Goal: Task Accomplishment & Management: Complete application form

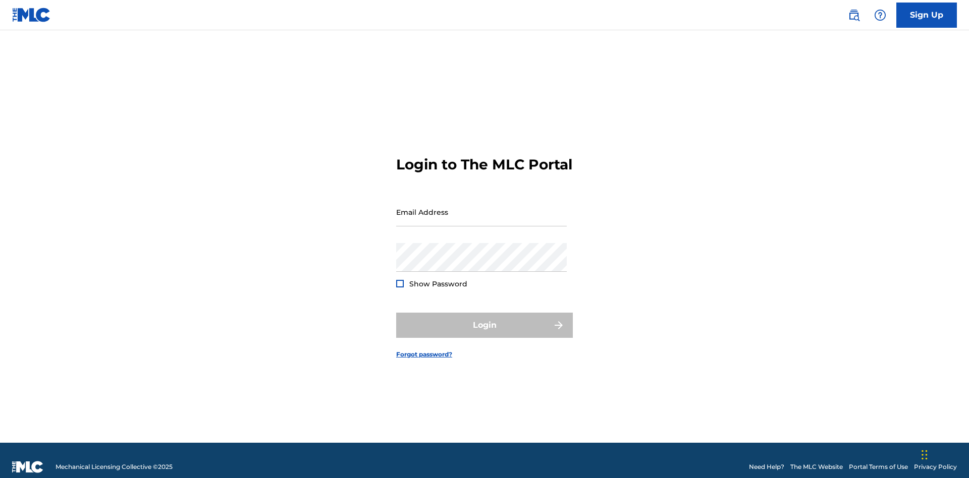
scroll to position [13, 0]
click at [482, 207] on input "Email Address" at bounding box center [481, 212] width 171 height 29
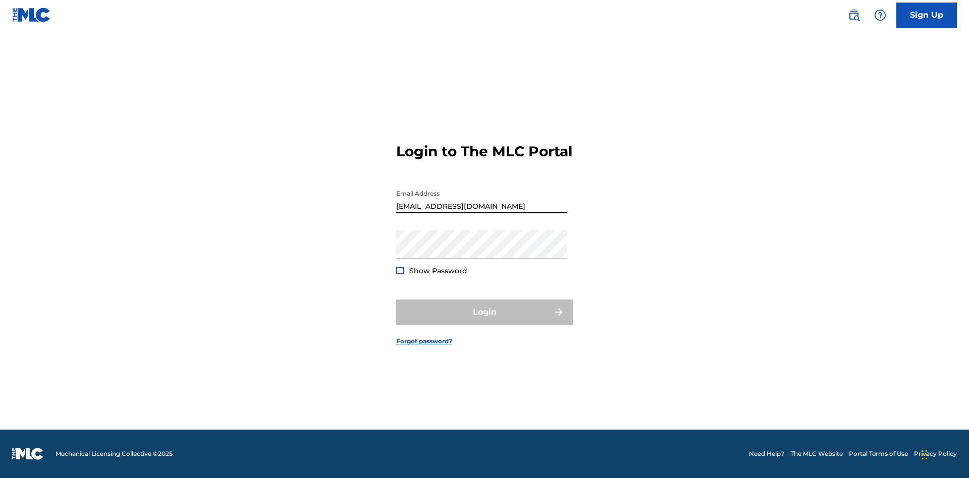
type input "[EMAIL_ADDRESS][DOMAIN_NAME]"
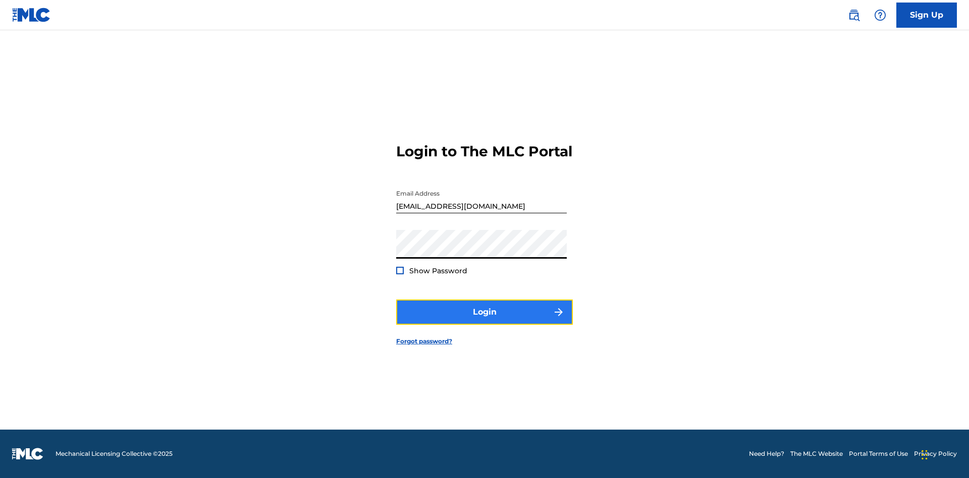
click at [485, 321] on button "Login" at bounding box center [484, 312] width 177 height 25
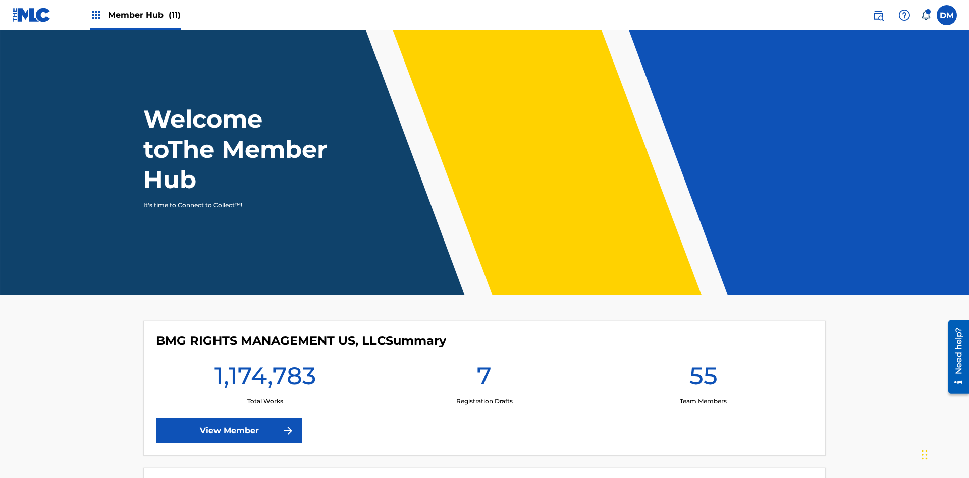
scroll to position [43, 0]
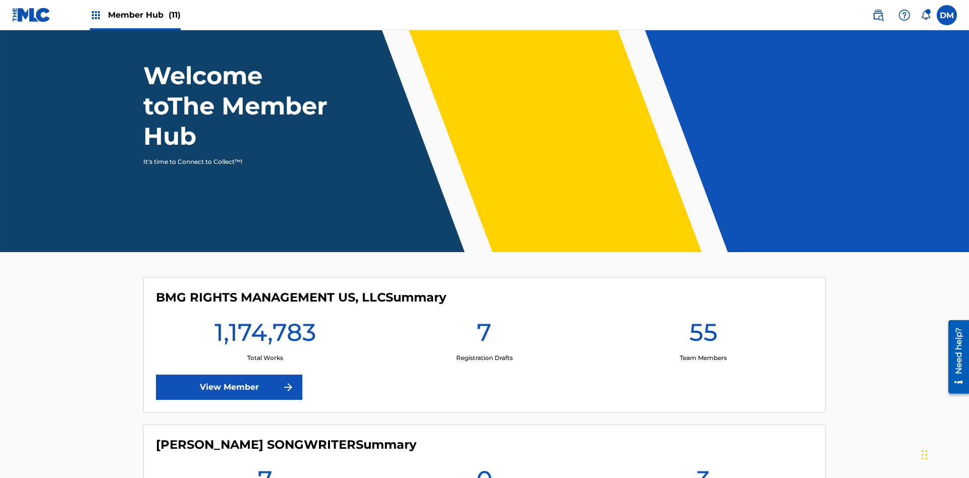
click at [135, 15] on span "Member Hub (11)" at bounding box center [144, 15] width 73 height 12
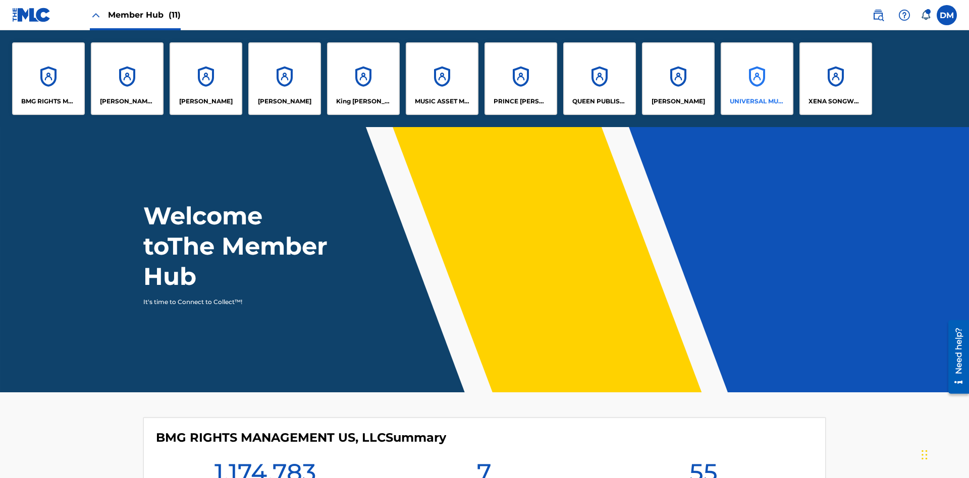
click at [757, 101] on p "UNIVERSAL MUSIC PUB GROUP" at bounding box center [757, 101] width 55 height 9
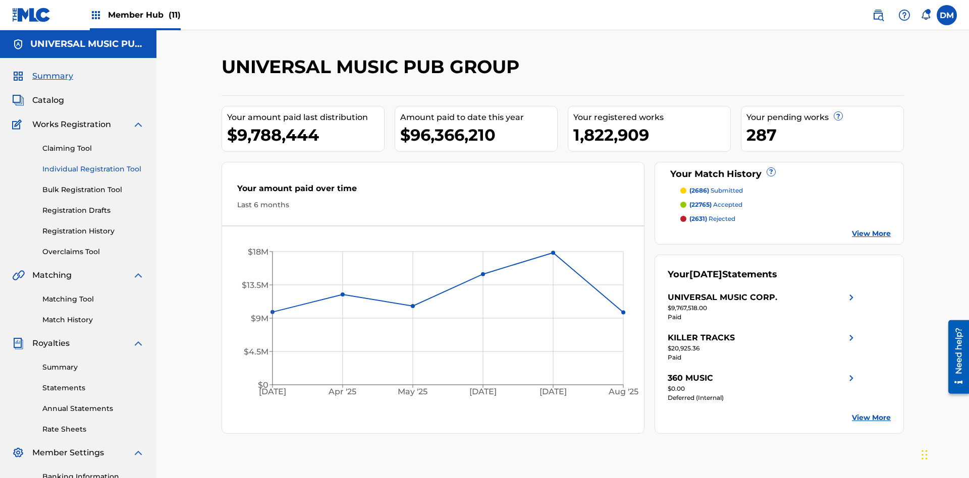
click at [93, 164] on link "Individual Registration Tool" at bounding box center [93, 169] width 102 height 11
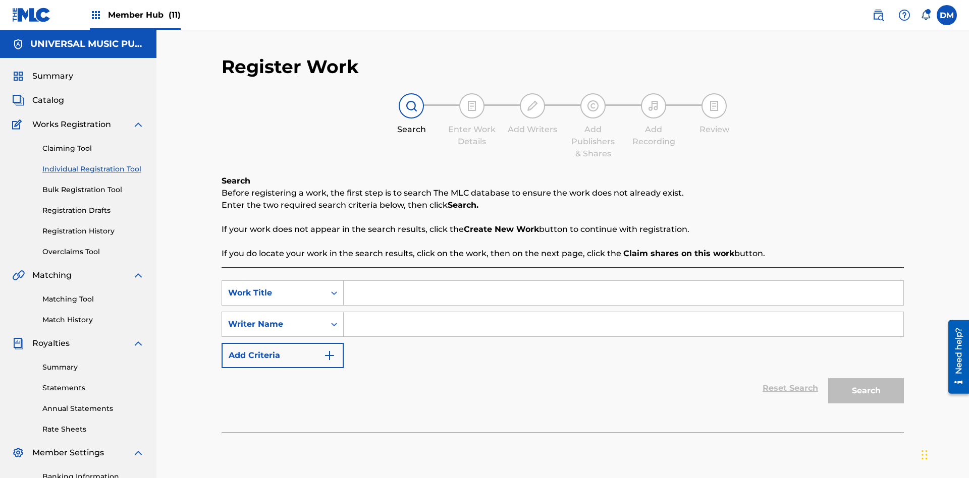
click at [623, 281] on input "Search Form" at bounding box center [624, 293] width 560 height 24
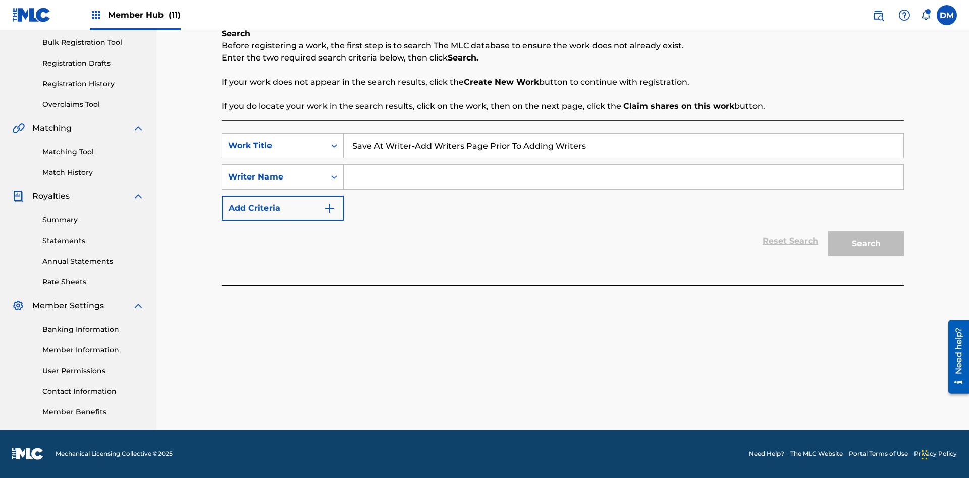
type input "Save At Writer-Add Writers Page Prior To Adding Writers"
click at [623, 177] on input "Search Form" at bounding box center [624, 177] width 560 height 24
click at [866, 244] on button "Search" at bounding box center [866, 243] width 76 height 25
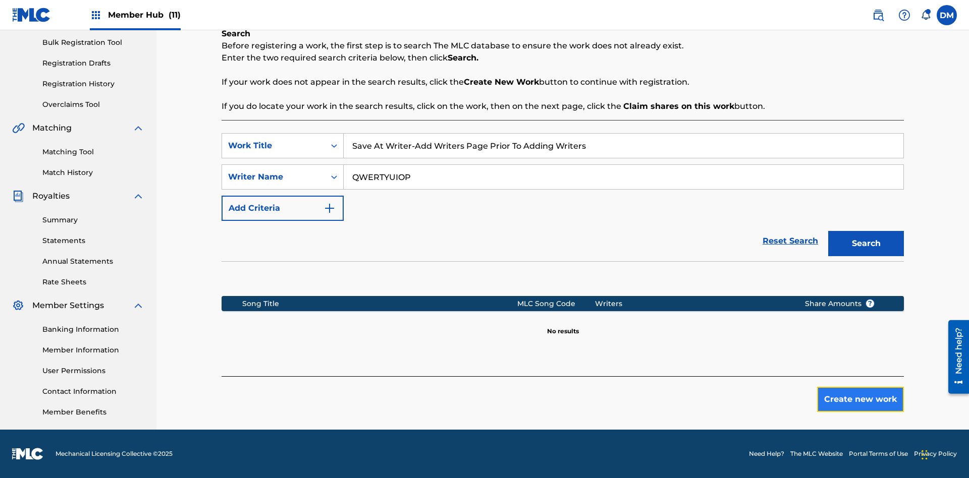
click at [861, 400] on button "Create new work" at bounding box center [860, 399] width 87 height 25
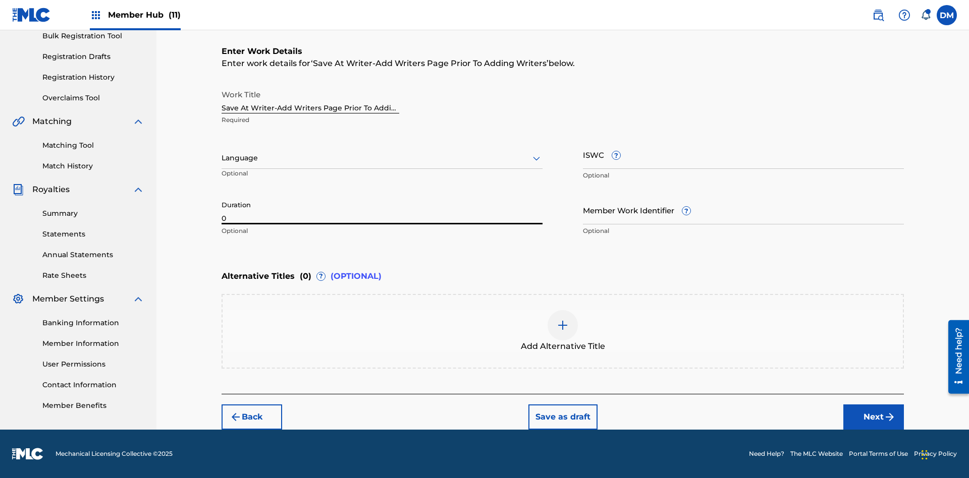
click at [382, 210] on input "0" at bounding box center [382, 210] width 321 height 29
type input "00:00"
click at [537, 158] on icon at bounding box center [536, 158] width 12 height 12
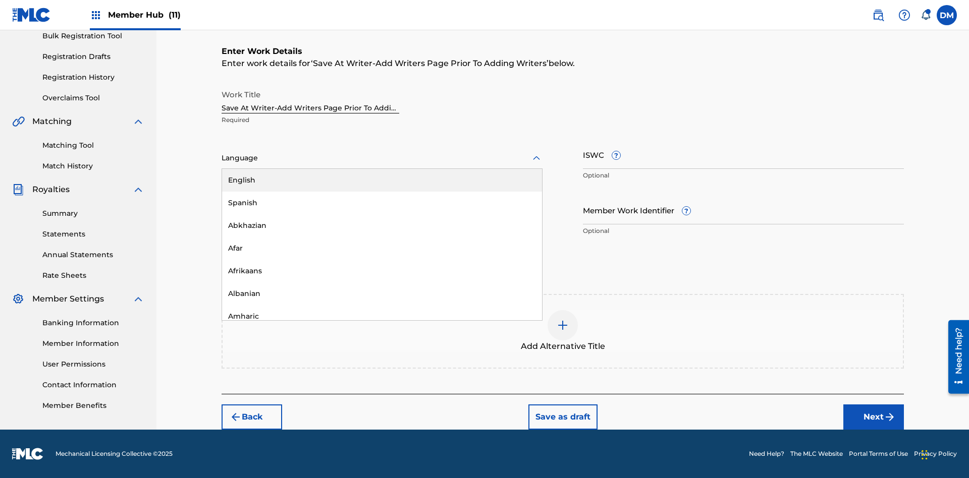
click at [382, 248] on div "Afar" at bounding box center [382, 248] width 320 height 23
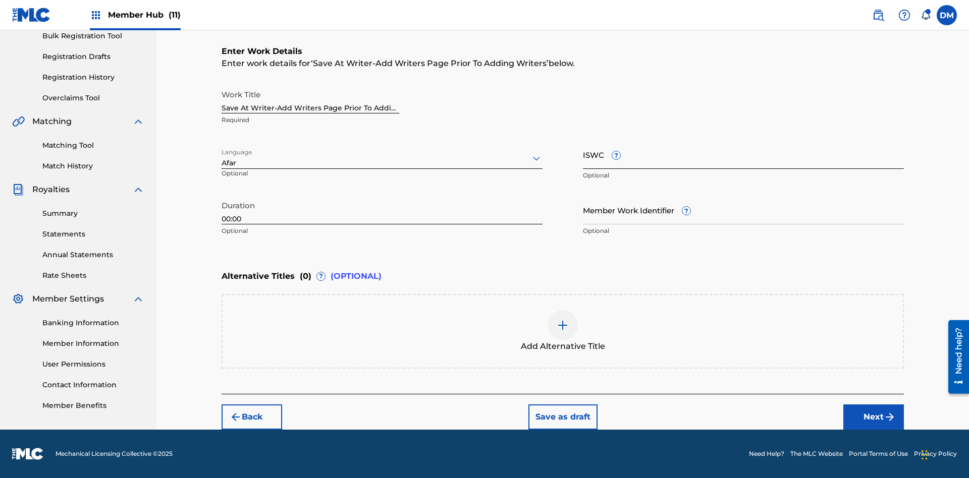
click at [743, 210] on input "Member Work Identifier ?" at bounding box center [743, 210] width 321 height 29
type input "2025.09.19.15"
click at [743, 154] on input "ISWC ?" at bounding box center [743, 154] width 321 height 29
type input "T-123.456.789-4"
click at [563, 331] on img at bounding box center [563, 325] width 12 height 12
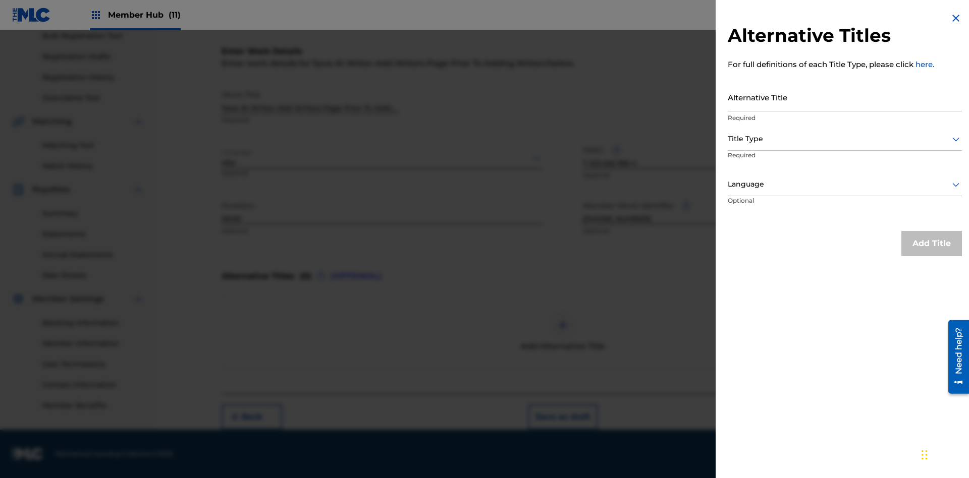
click at [845, 97] on input "Alternative Title" at bounding box center [845, 97] width 234 height 29
type input "Alt Title"
click at [845, 139] on div at bounding box center [845, 139] width 234 height 13
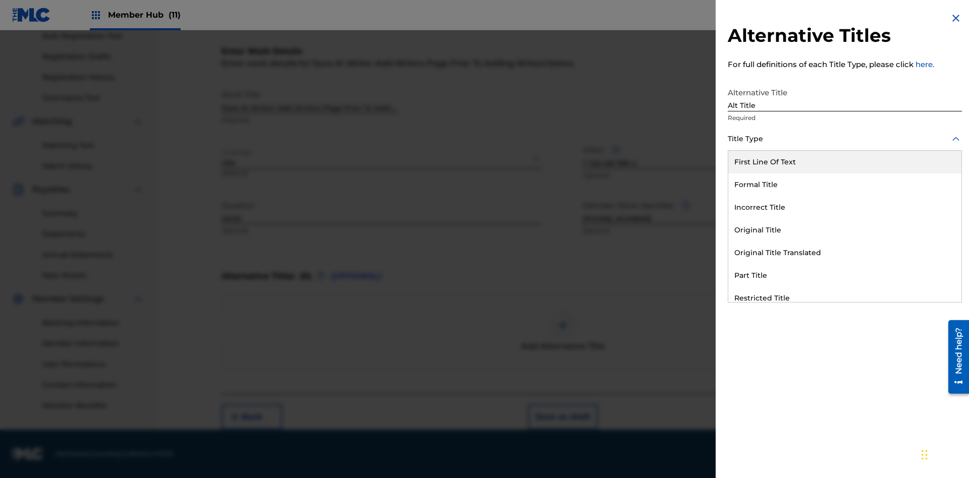
click at [845, 230] on div "Original Title" at bounding box center [844, 230] width 233 height 23
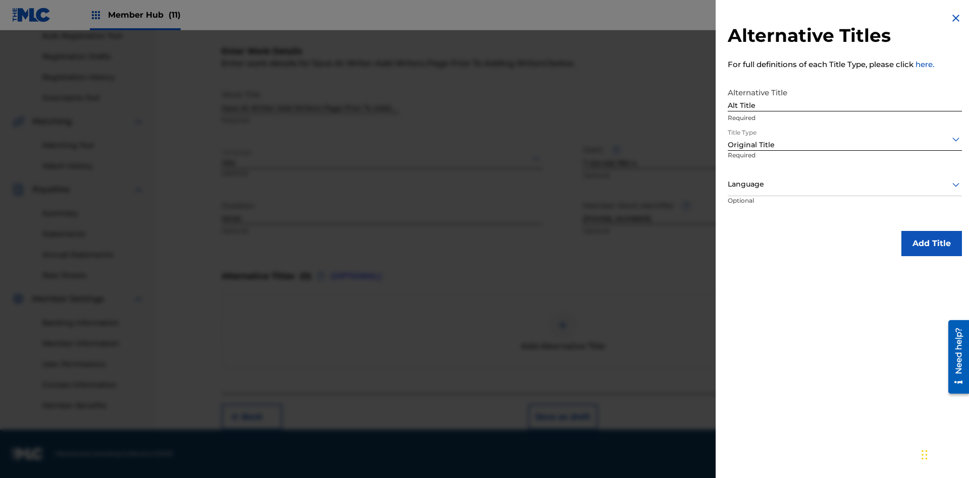
click at [845, 184] on div at bounding box center [845, 184] width 234 height 13
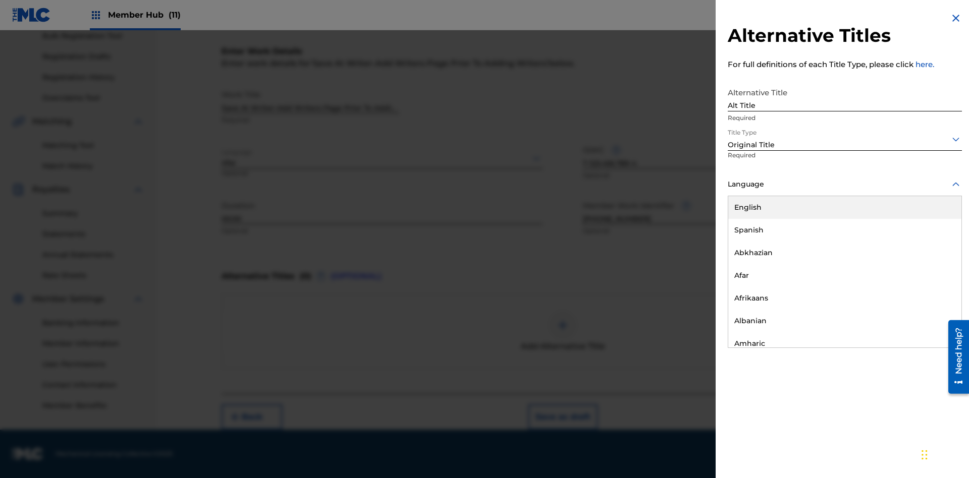
click at [932, 243] on button "Add Title" at bounding box center [931, 243] width 61 height 25
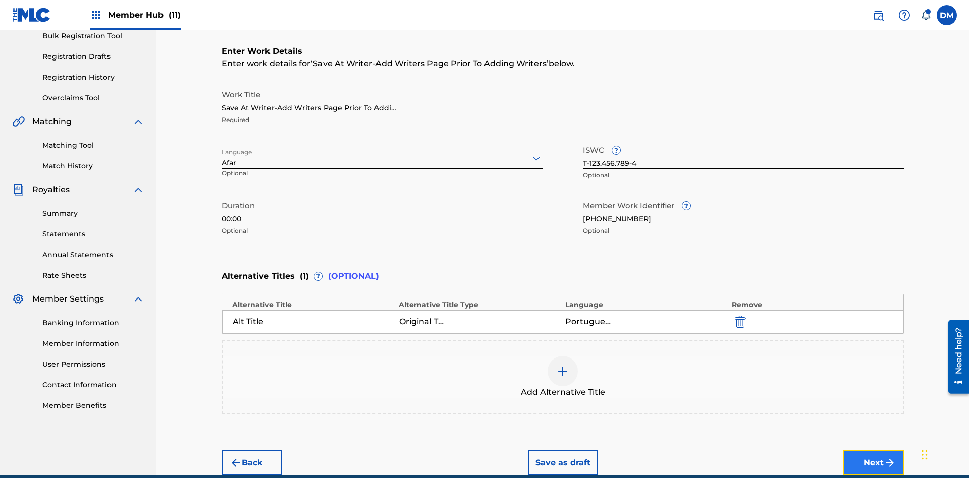
click at [874, 451] on button "Next" at bounding box center [873, 463] width 61 height 25
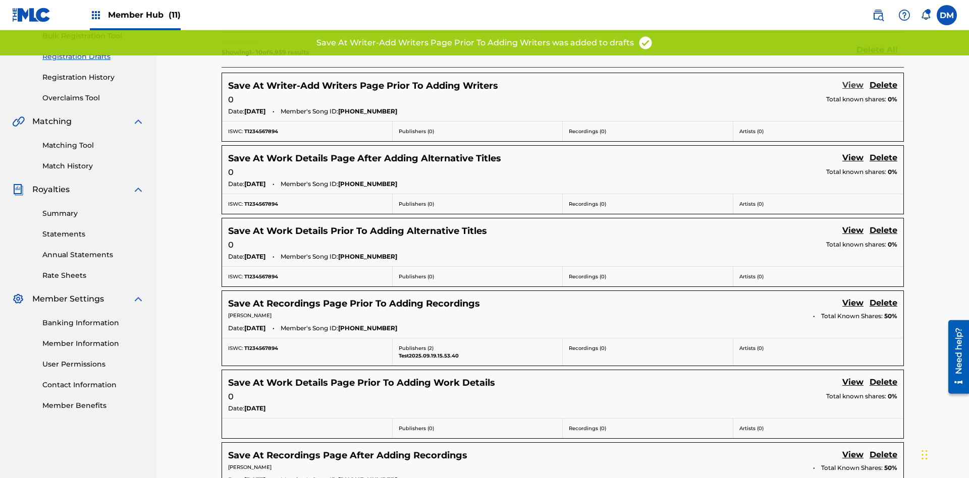
click at [853, 79] on link "View" at bounding box center [852, 86] width 21 height 14
